Goal: Transaction & Acquisition: Purchase product/service

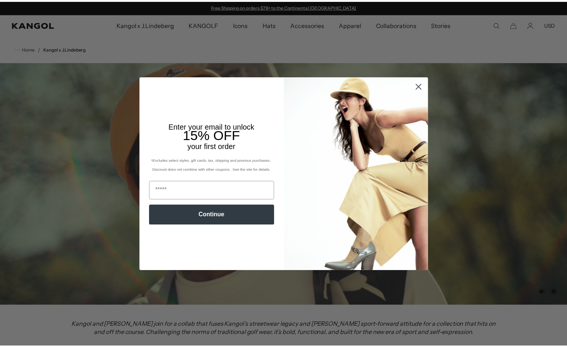
scroll to position [259, 0]
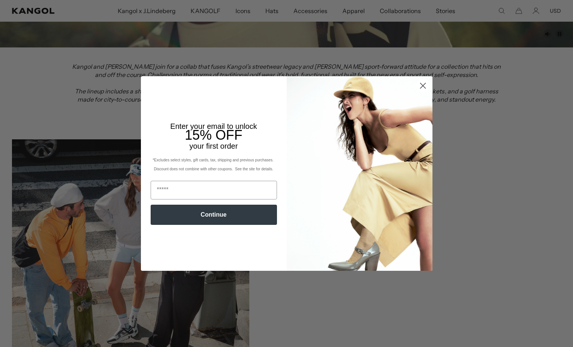
click at [425, 89] on circle "Close dialog" at bounding box center [422, 86] width 12 height 12
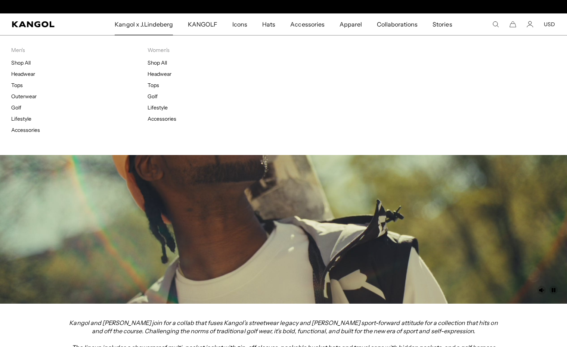
scroll to position [0, 154]
click at [30, 70] on ul "Shop All Headwear Tops Outerwear Golf Lifestyle Accessories" at bounding box center [79, 96] width 136 height 74
click at [23, 71] on li "Headwear" at bounding box center [79, 74] width 136 height 7
click at [24, 74] on link "Headwear" at bounding box center [23, 74] width 24 height 7
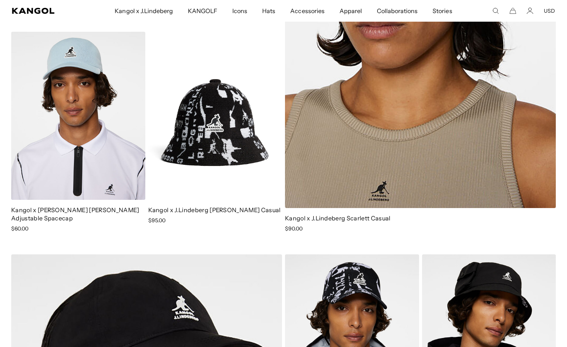
scroll to position [0, 154]
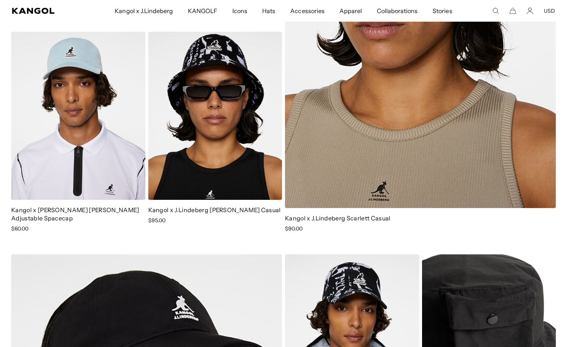
click at [473, 255] on img at bounding box center [489, 339] width 134 height 168
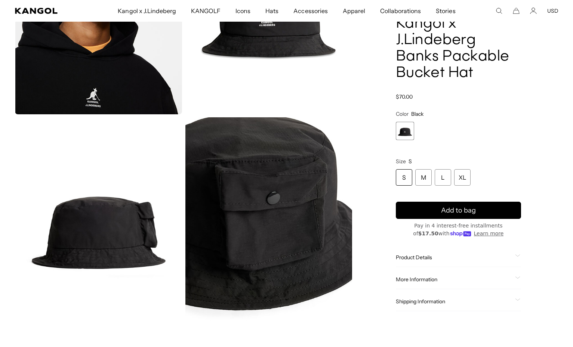
scroll to position [0, 154]
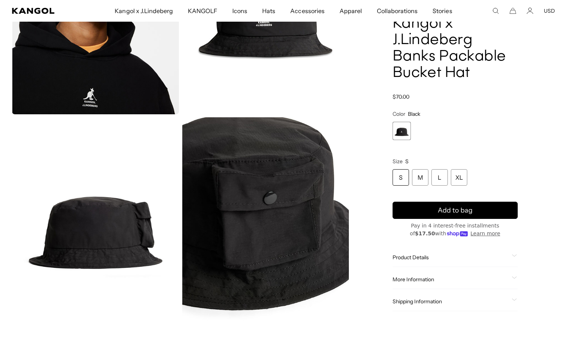
click at [138, 237] on img "Gallery Viewer" at bounding box center [95, 221] width 167 height 209
